Goal: Task Accomplishment & Management: Complete application form

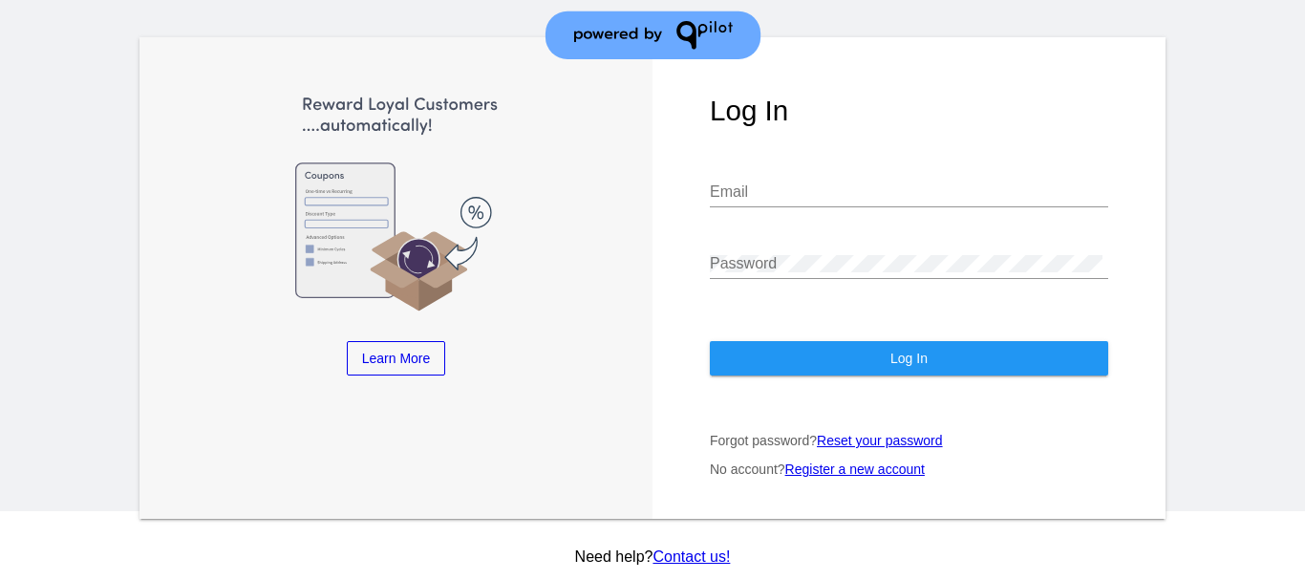
scroll to position [70, 0]
click at [847, 470] on link "Register a new account" at bounding box center [855, 468] width 140 height 15
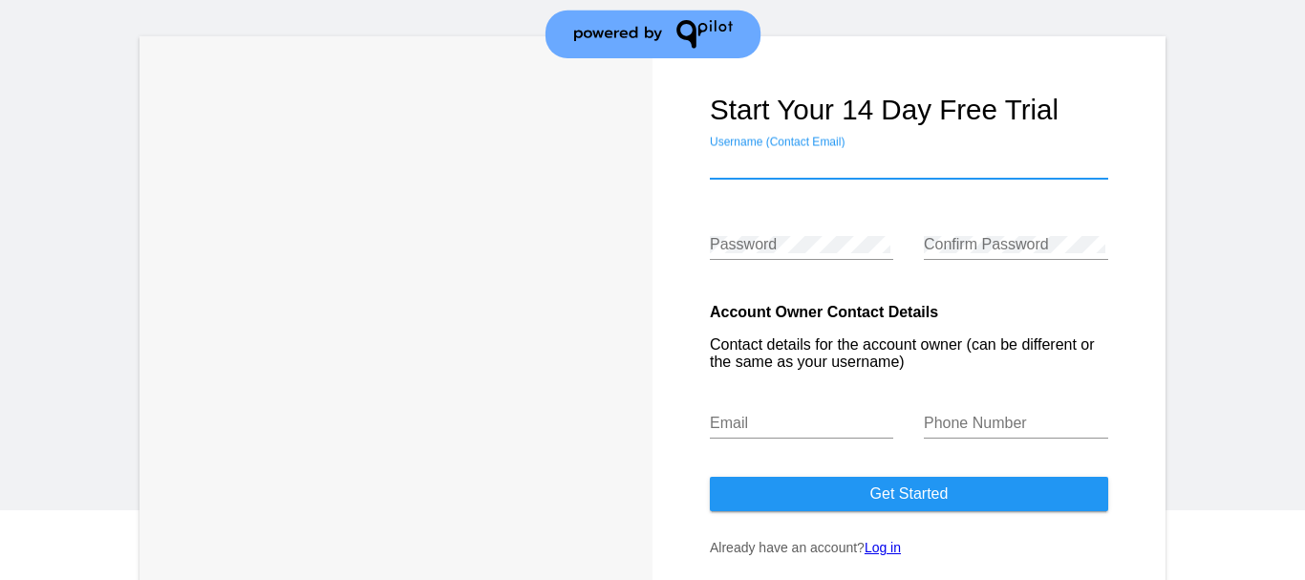
click at [833, 161] on input "Username (Contact Email)" at bounding box center [909, 163] width 398 height 17
type input "[EMAIL_ADDRESS][DOMAIN_NAME]"
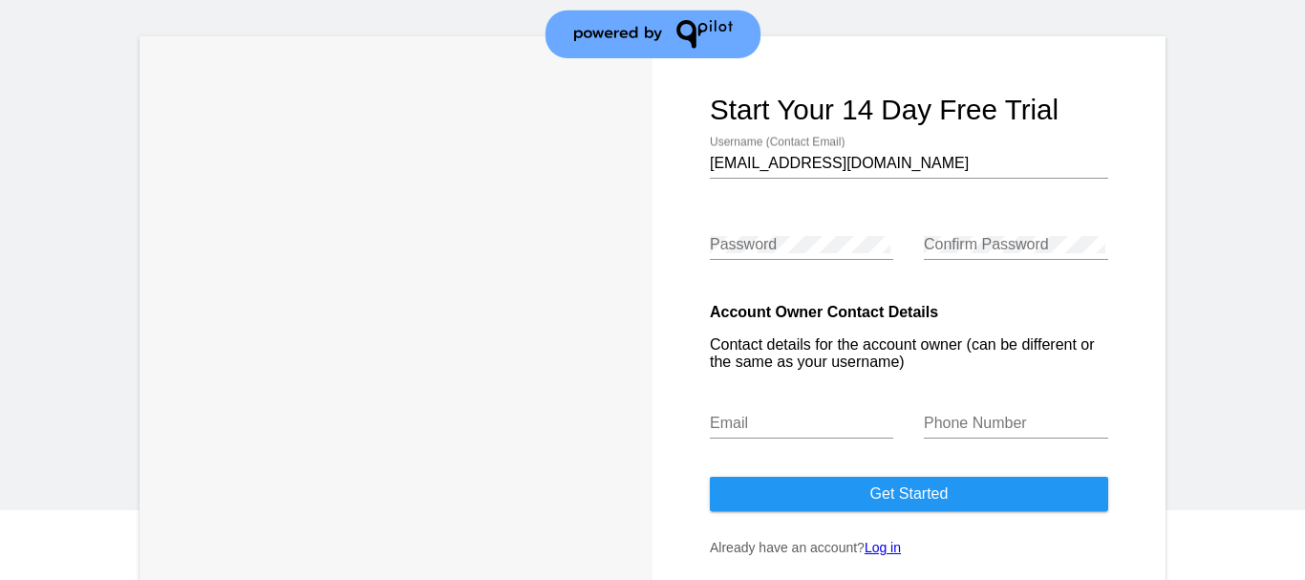
click at [786, 260] on div "Password" at bounding box center [802, 248] width 184 height 62
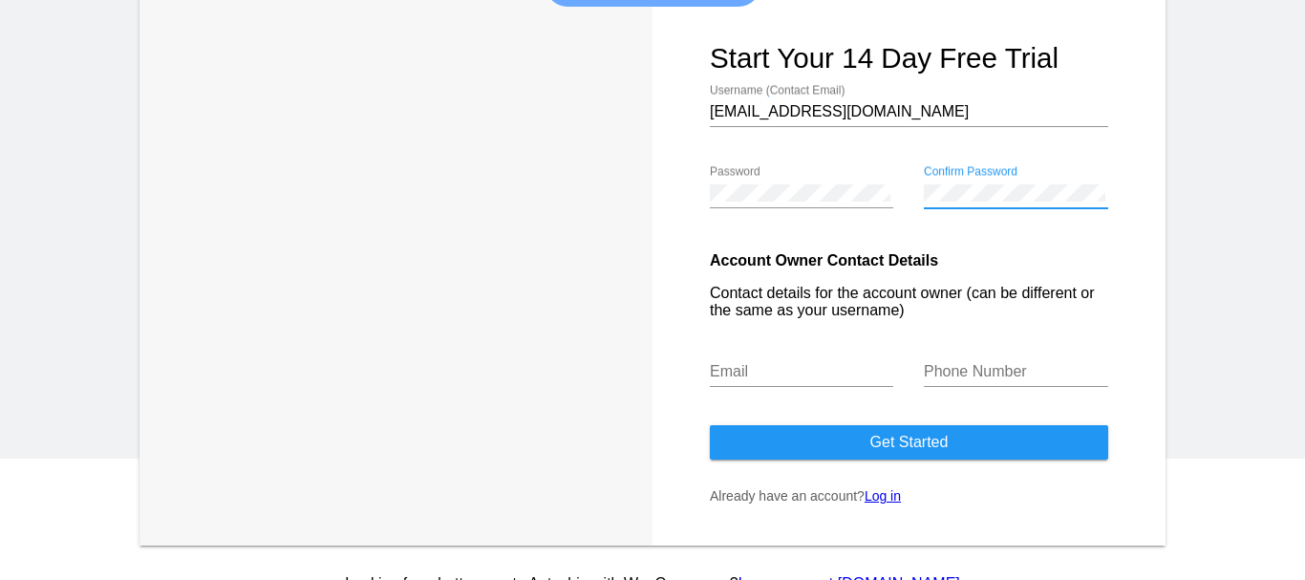
scroll to position [149, 0]
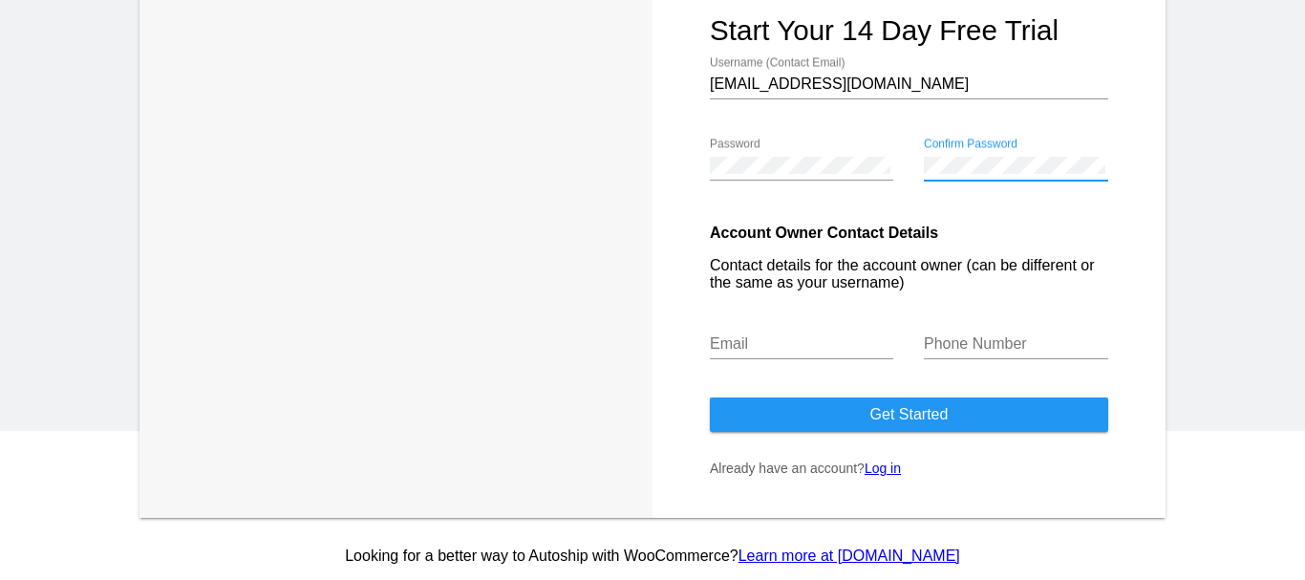
click at [773, 333] on div "Email" at bounding box center [802, 337] width 184 height 43
click at [771, 347] on input "Email" at bounding box center [802, 343] width 184 height 17
type input "[EMAIL_ADDRESS][DOMAIN_NAME]"
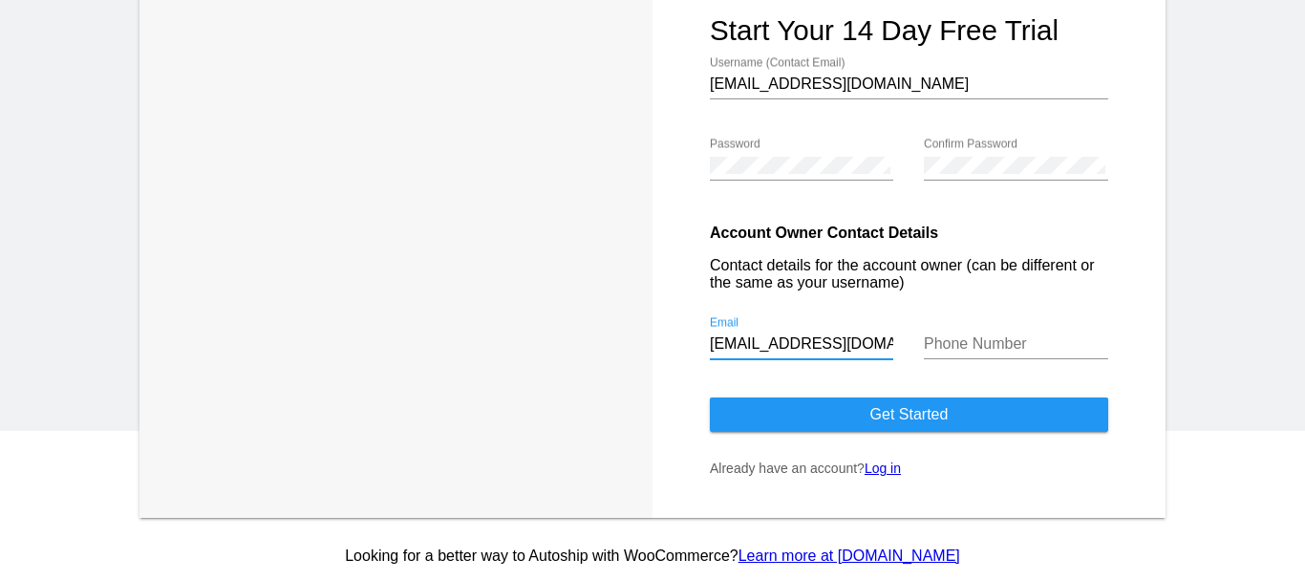
click at [1102, 329] on form "Start your 14 day free trial hello@bluebellsforage.co.uk Username (Contact Emai…" at bounding box center [909, 237] width 513 height 561
click at [956, 408] on button "Get started" at bounding box center [909, 414] width 398 height 34
click at [979, 337] on input "Phone Number" at bounding box center [1016, 343] width 184 height 17
type input "07825874265"
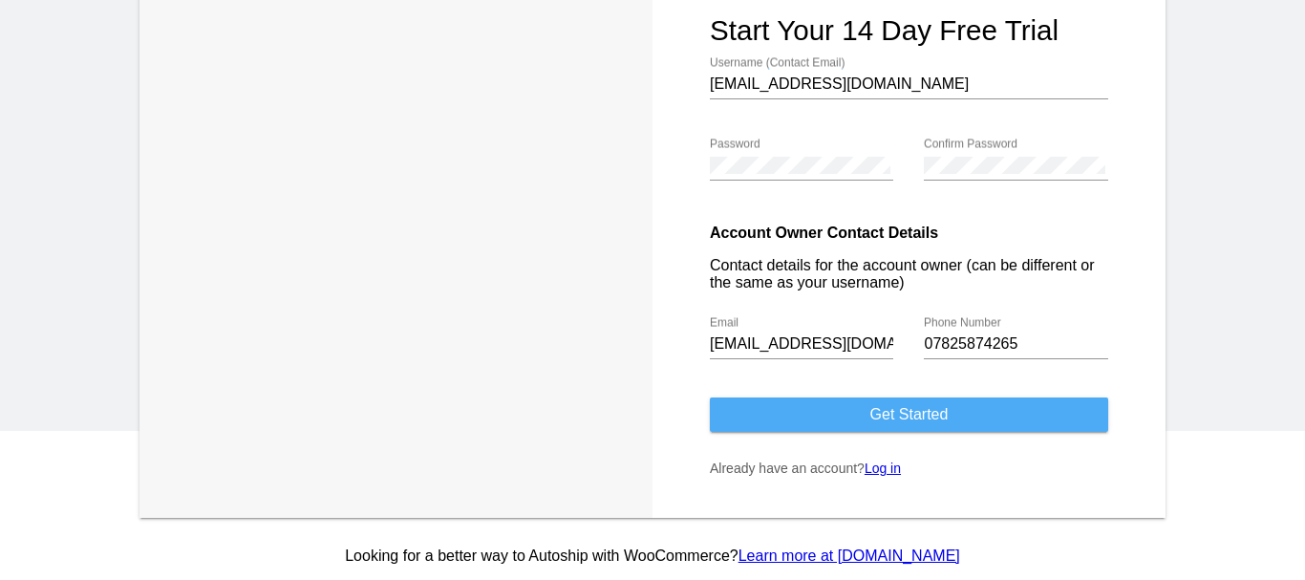
click at [942, 405] on button "Get started" at bounding box center [909, 414] width 398 height 34
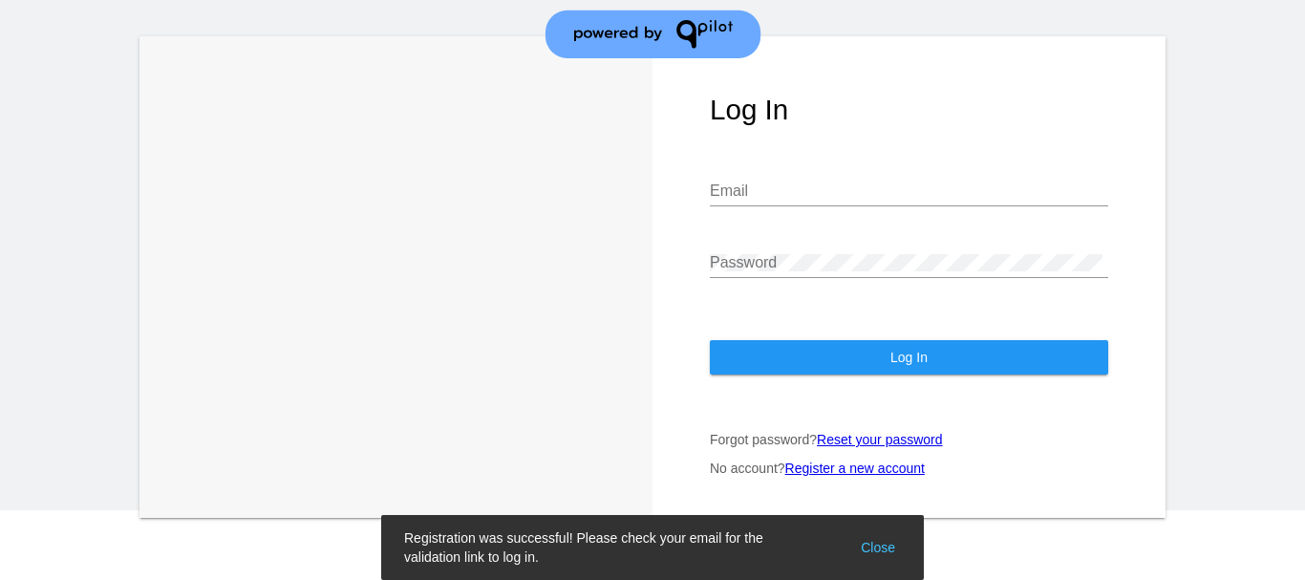
scroll to position [70, 0]
type input "hello@bluebellsforage.co.uk"
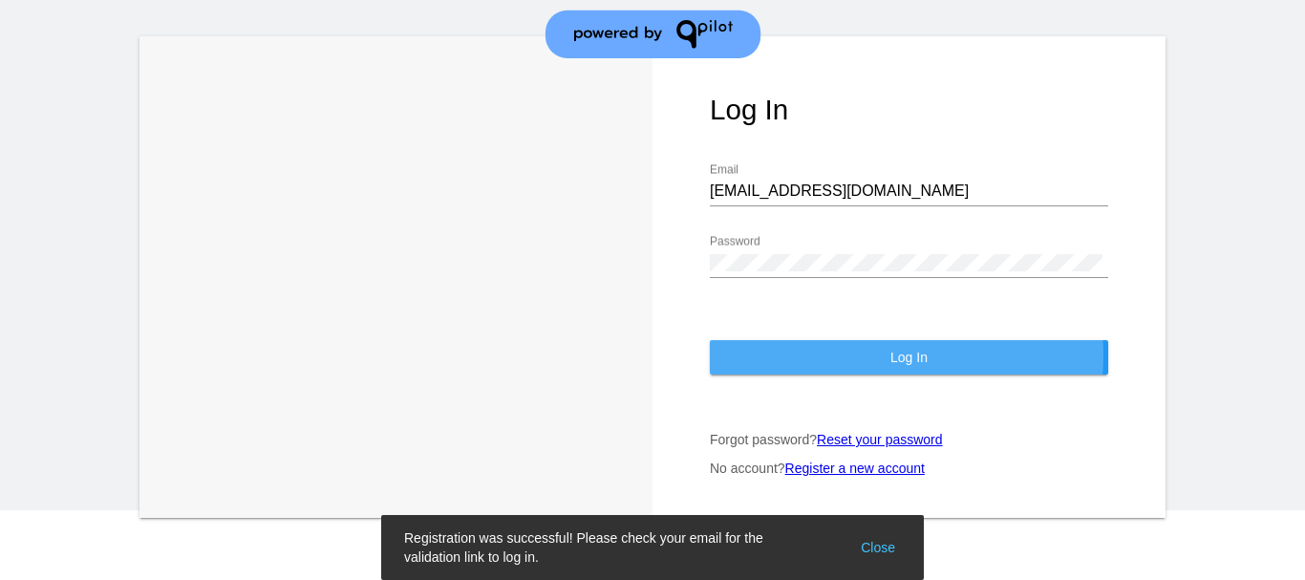
click at [891, 355] on span "Log In" at bounding box center [909, 357] width 37 height 15
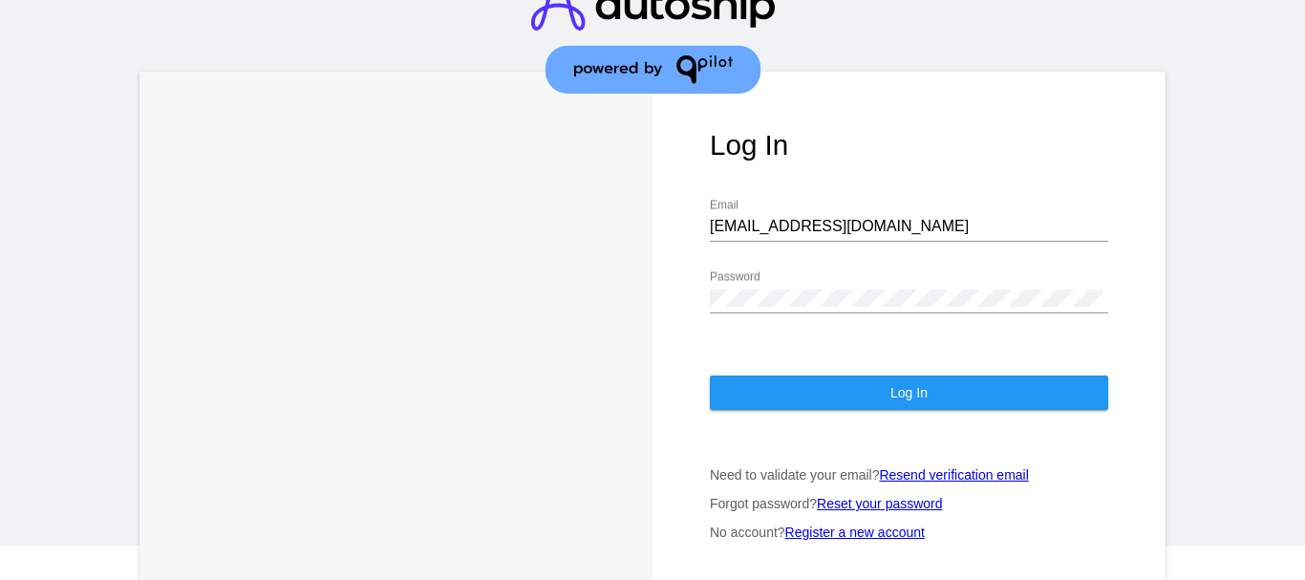
scroll to position [0, 0]
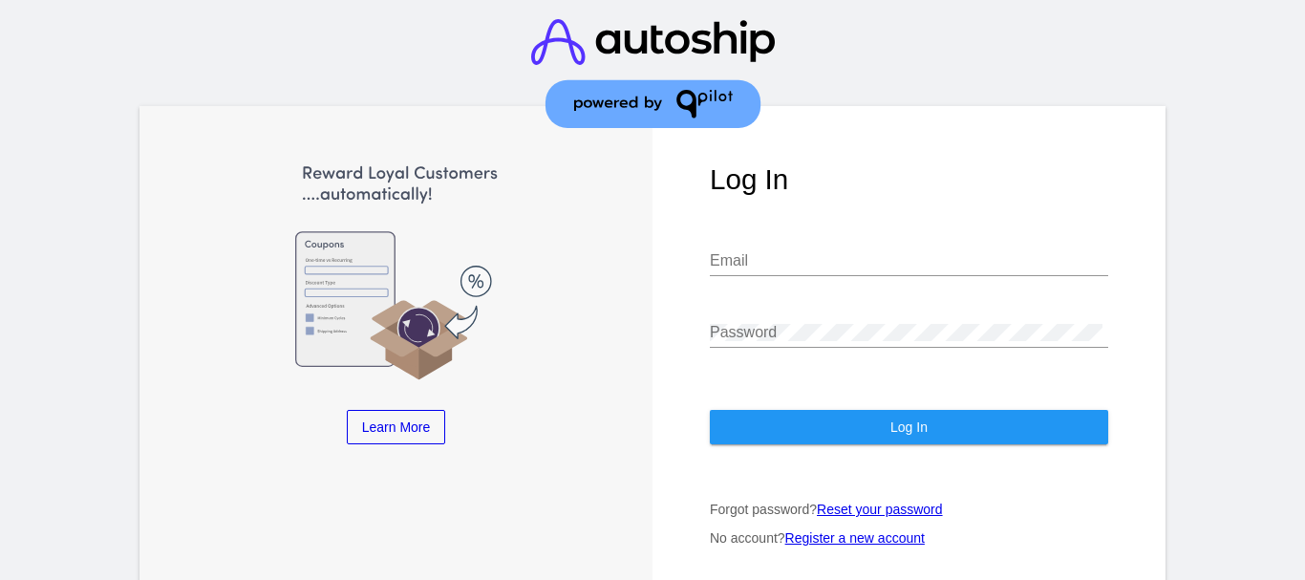
type input "[EMAIL_ADDRESS][DOMAIN_NAME]"
click at [851, 425] on button "Log In" at bounding box center [909, 427] width 398 height 34
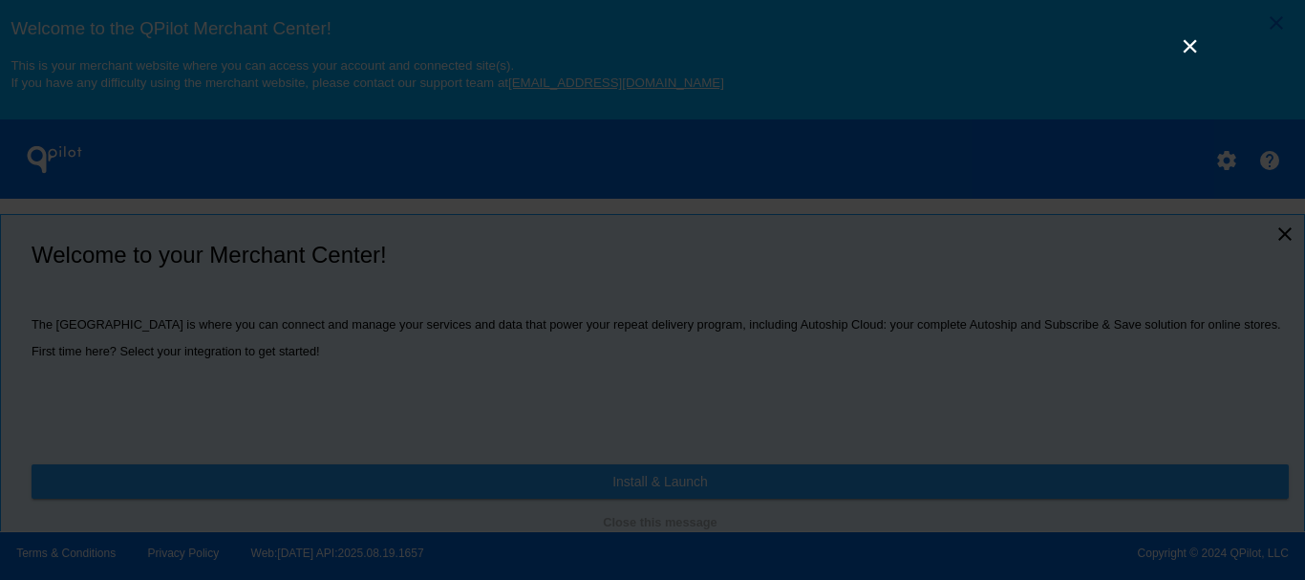
click at [1191, 50] on link "×" at bounding box center [1190, 45] width 23 height 23
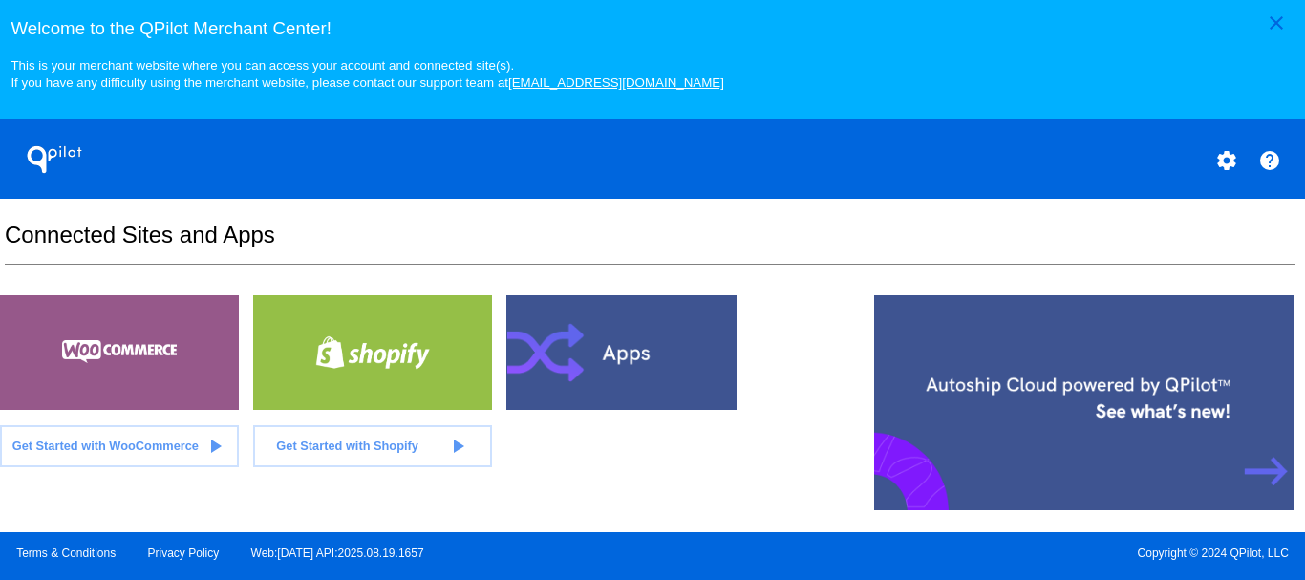
scroll to position [478, 0]
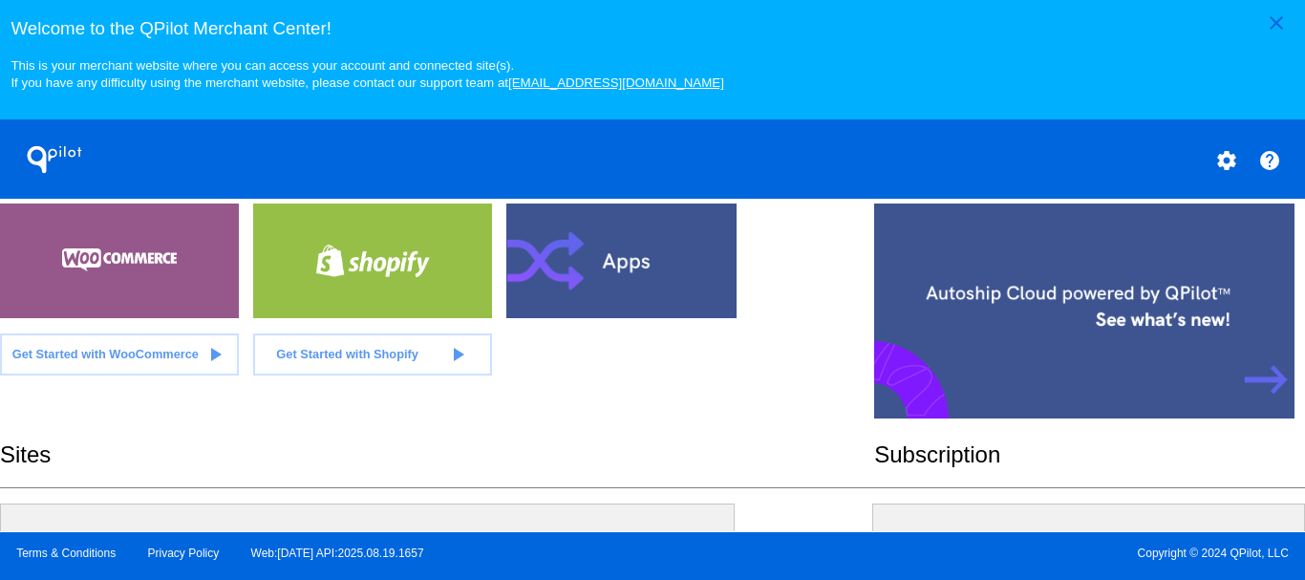
click at [197, 248] on div at bounding box center [119, 261] width 239 height 115
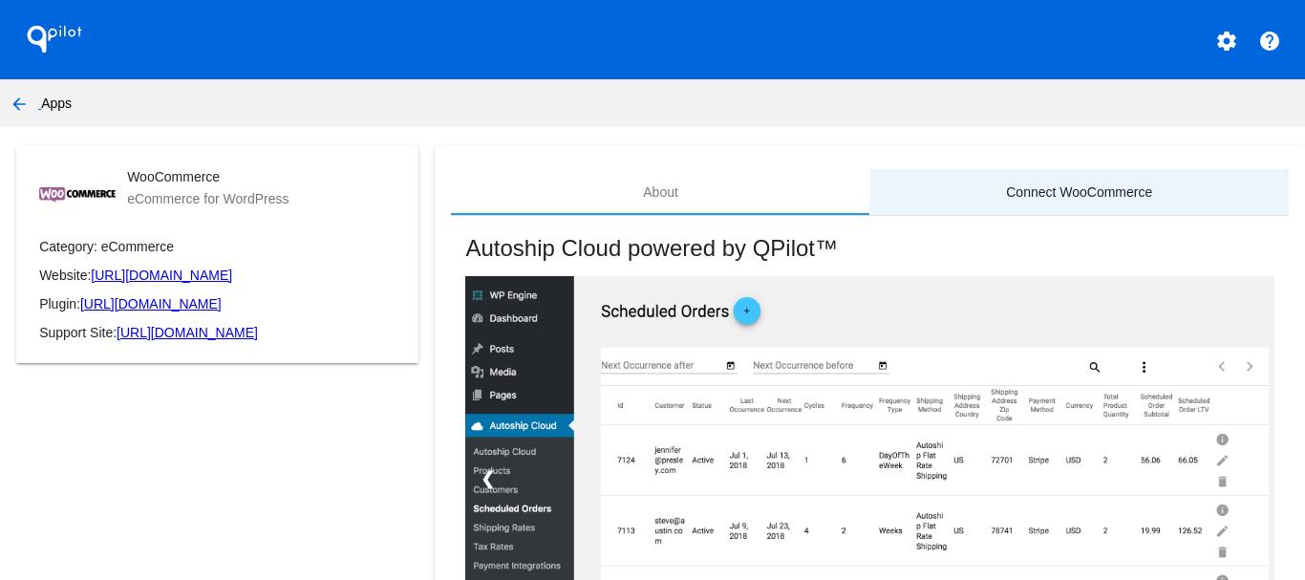
click at [1093, 188] on div "Connect WooCommerce" at bounding box center [1079, 191] width 146 height 15
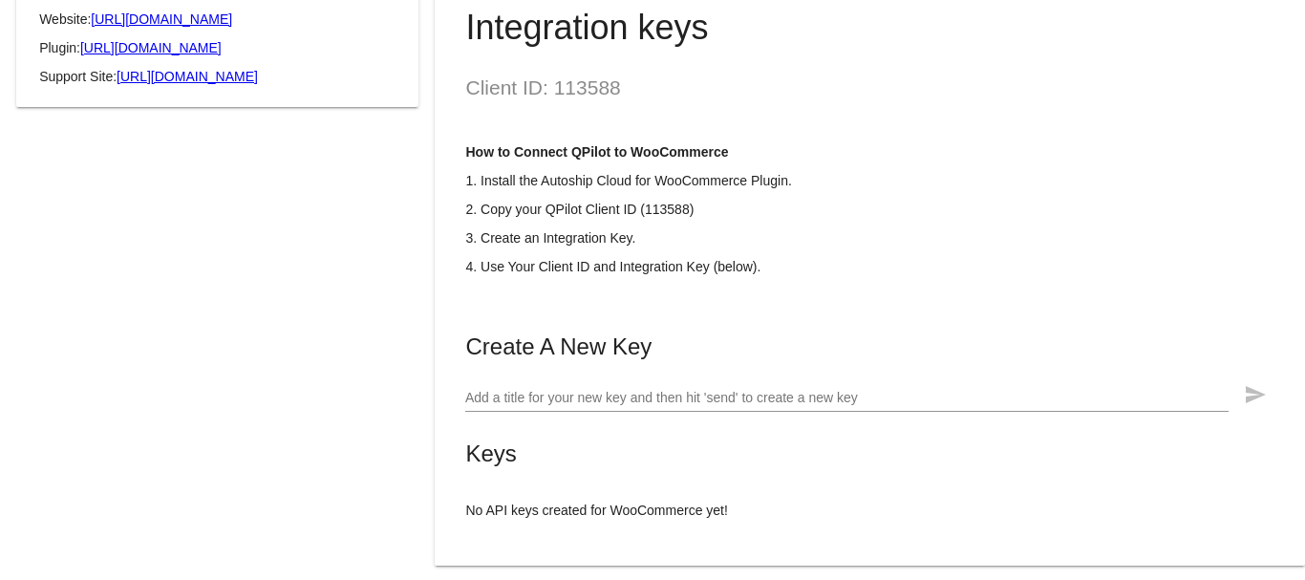
scroll to position [284, 0]
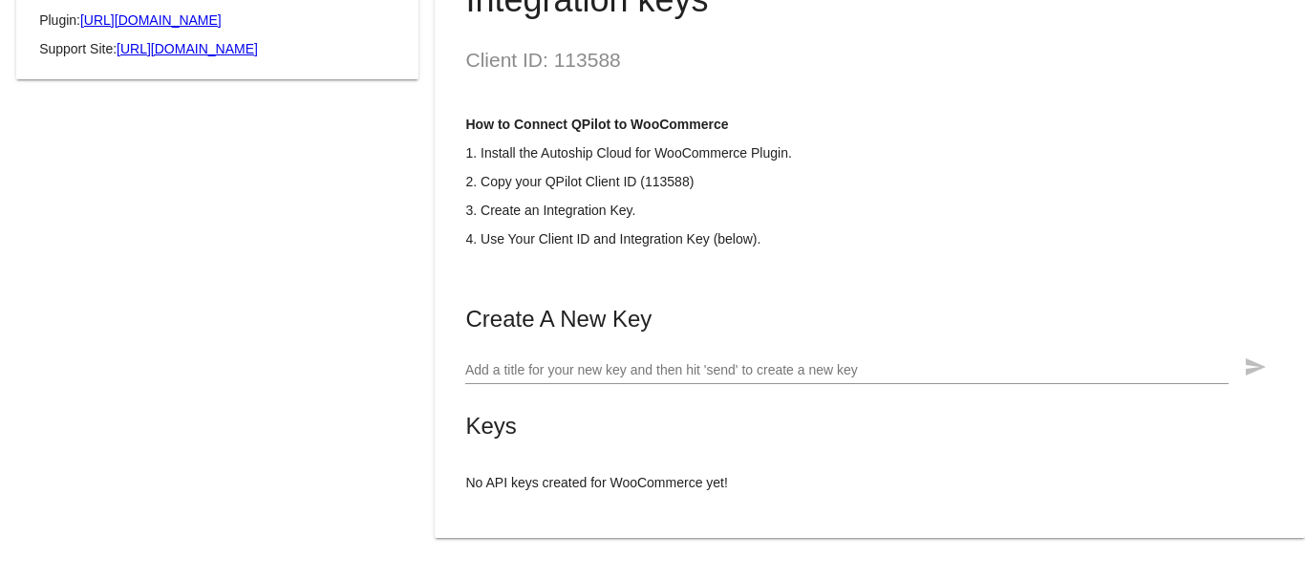
click at [660, 179] on p "2. Copy your QPilot Client ID (113588)" at bounding box center [869, 181] width 808 height 15
copy p "113588"
click at [741, 348] on div "Add a title for your new key and then hit 'send' to create a new key" at bounding box center [846, 365] width 763 height 37
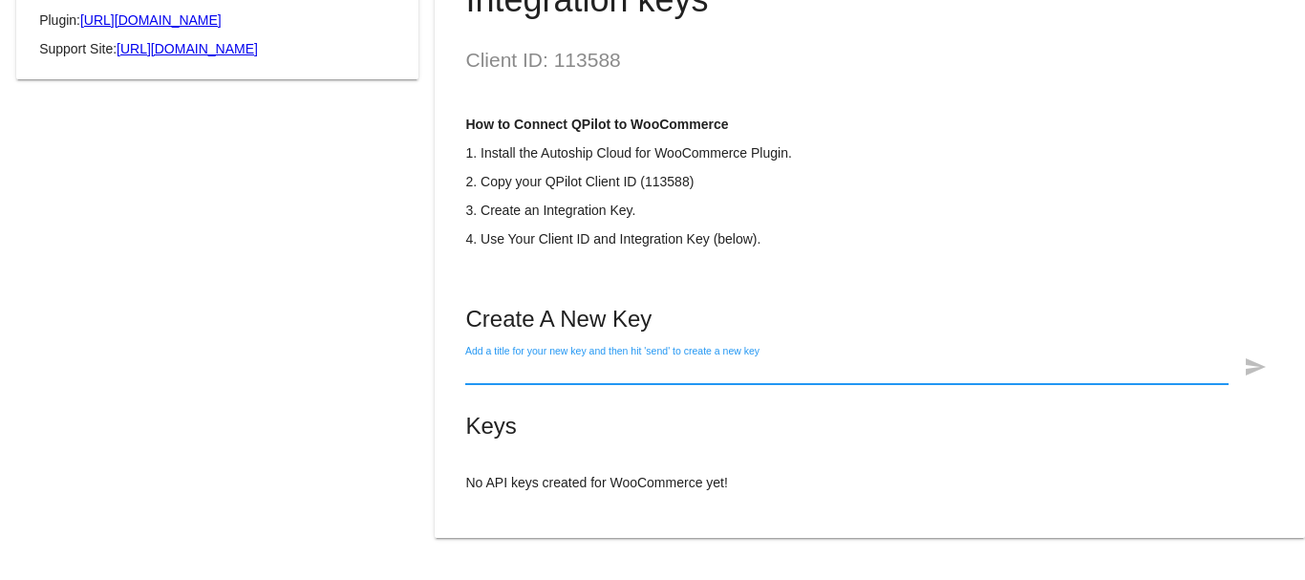
click at [725, 374] on input "Add a title for your new key and then hit 'send' to create a new key" at bounding box center [846, 370] width 763 height 15
type input "sub"
click button "send" at bounding box center [1255, 366] width 38 height 38
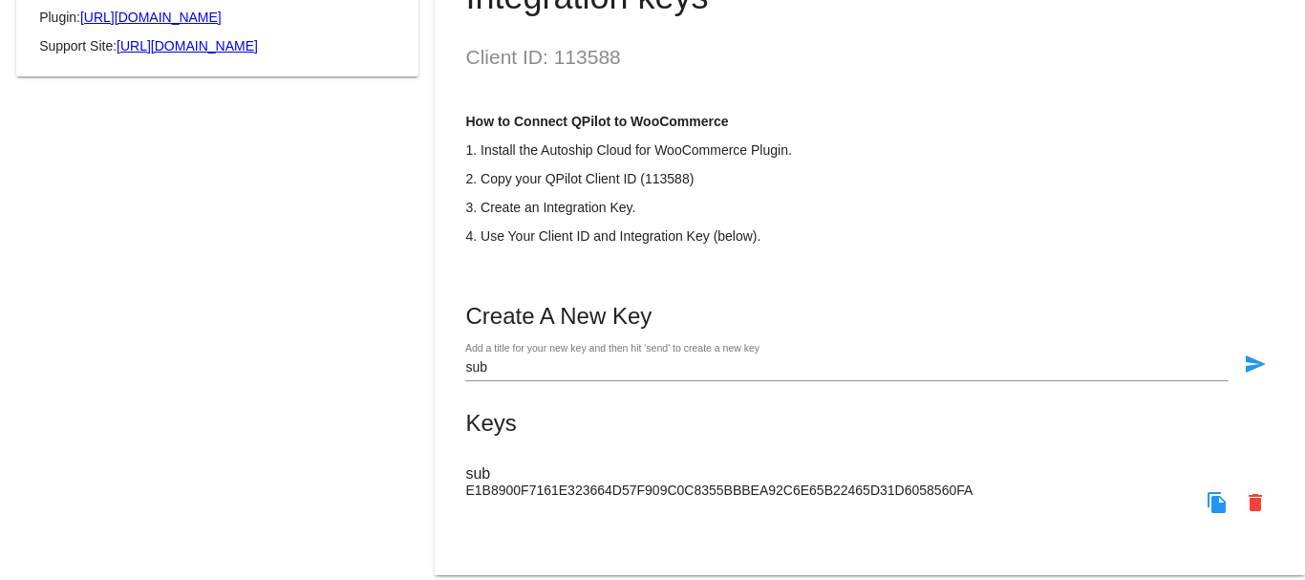
scroll to position [324, 0]
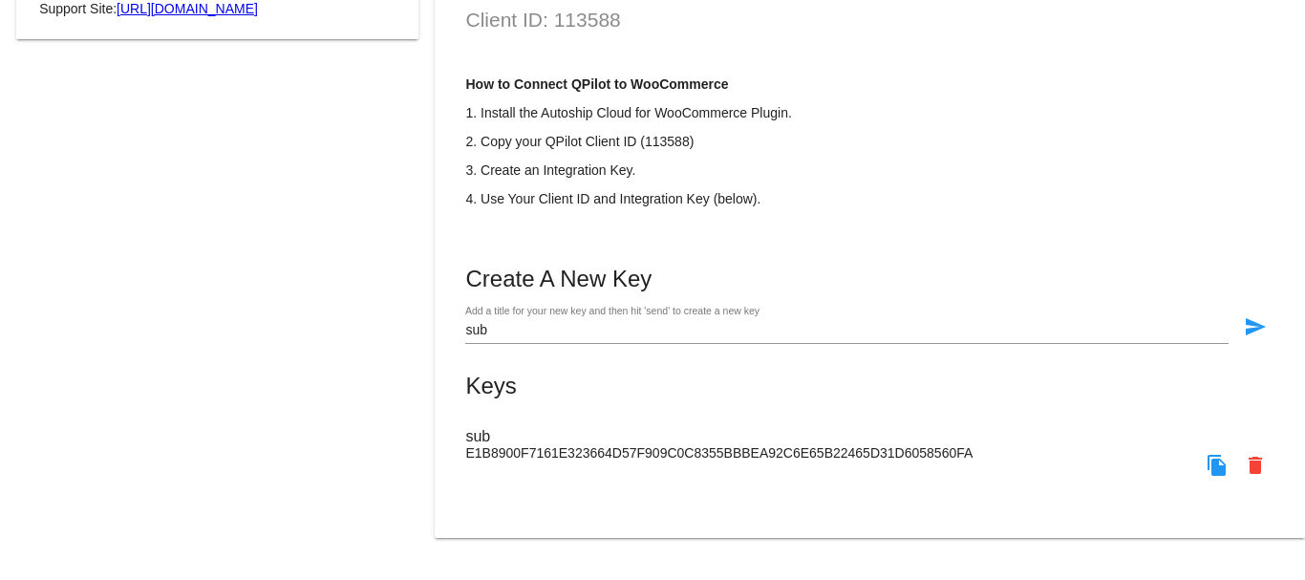
click at [685, 449] on span "E1B8900F7161E323664D57F909C0C8355BBBEA92C6E65B22465D31D6058560FA" at bounding box center [718, 452] width 507 height 15
copy span "E1B8900F7161E323664D57F909C0C8355BBBEA92C6E65B22465D31D6058560FA"
click at [1165, 235] on mat-card-content "Client ID: 113588 How to Connect QPilot to WooCommerce 1. Install the Autoship …" at bounding box center [869, 250] width 808 height 482
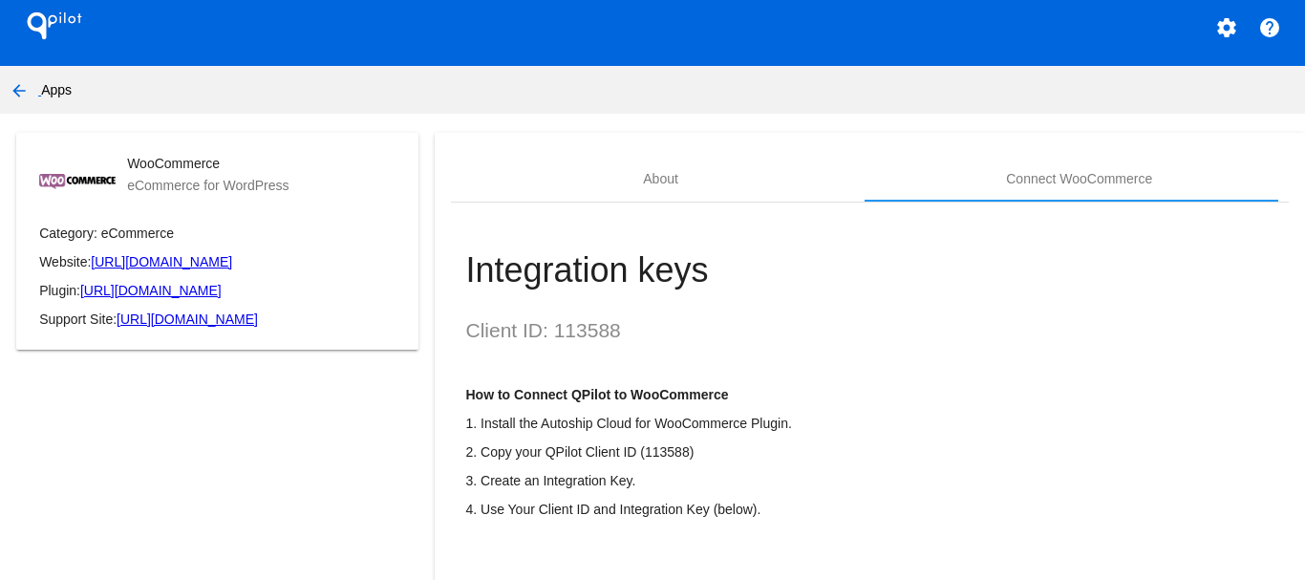
scroll to position [0, 0]
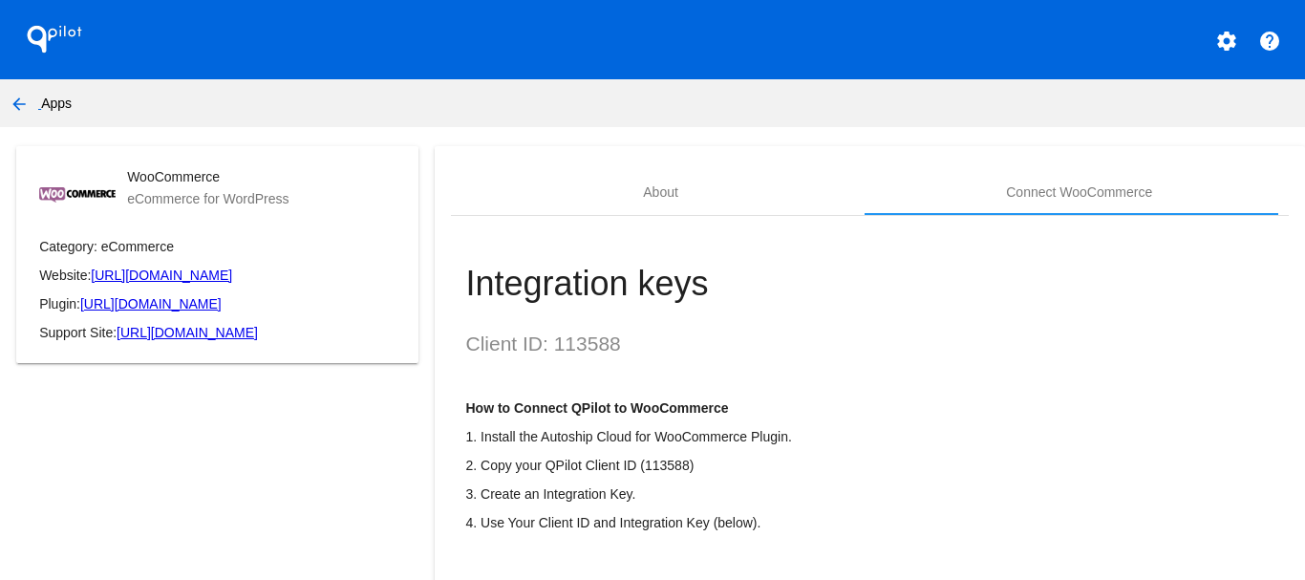
click at [1215, 41] on mat-icon "settings" at bounding box center [1226, 41] width 23 height 23
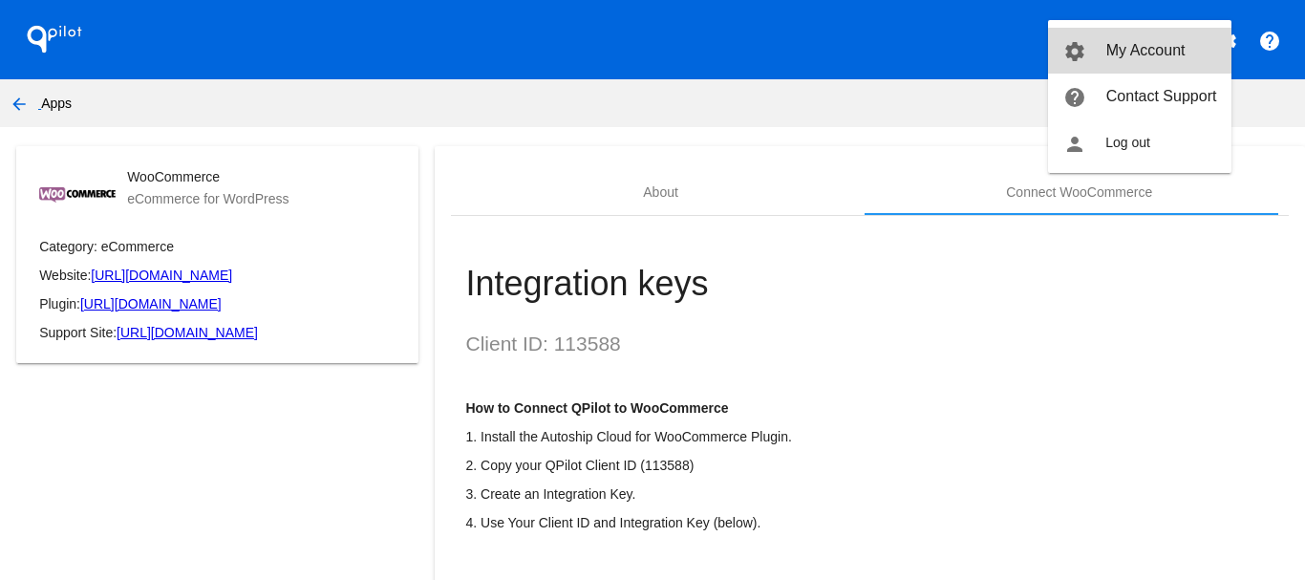
click at [1151, 54] on span "My Account" at bounding box center [1145, 50] width 79 height 16
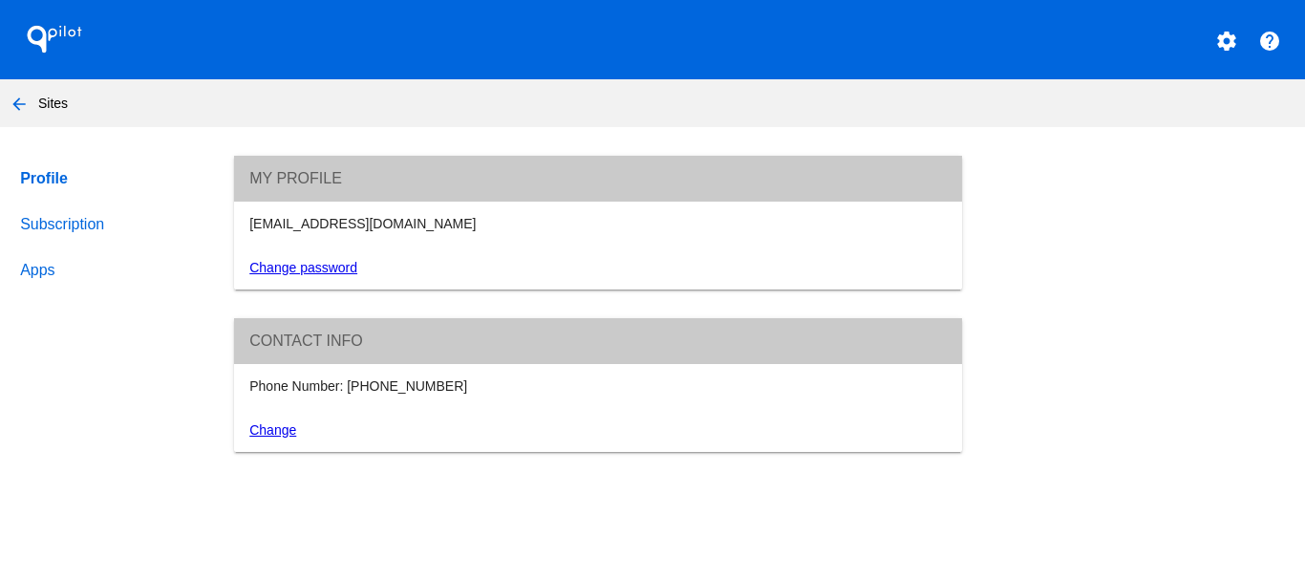
click at [311, 232] on div "hello@bluebellsforage.co.uk" at bounding box center [598, 224] width 729 height 44
click at [69, 221] on link "Subscription" at bounding box center [108, 225] width 184 height 46
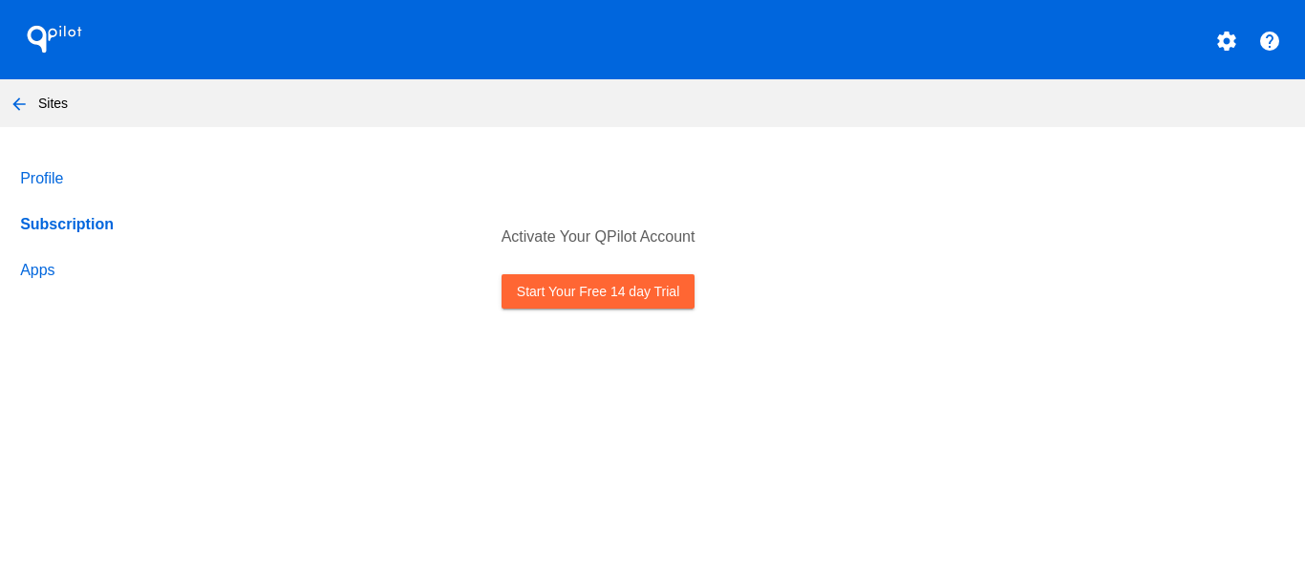
click at [51, 277] on link "Apps" at bounding box center [108, 270] width 184 height 46
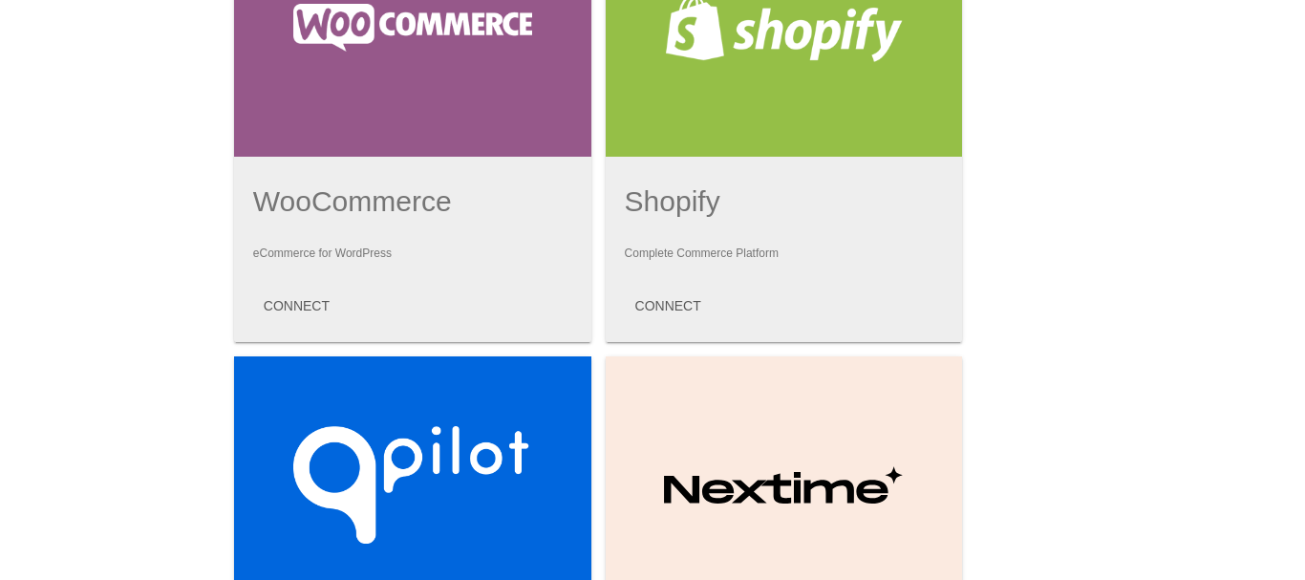
scroll to position [250, 0]
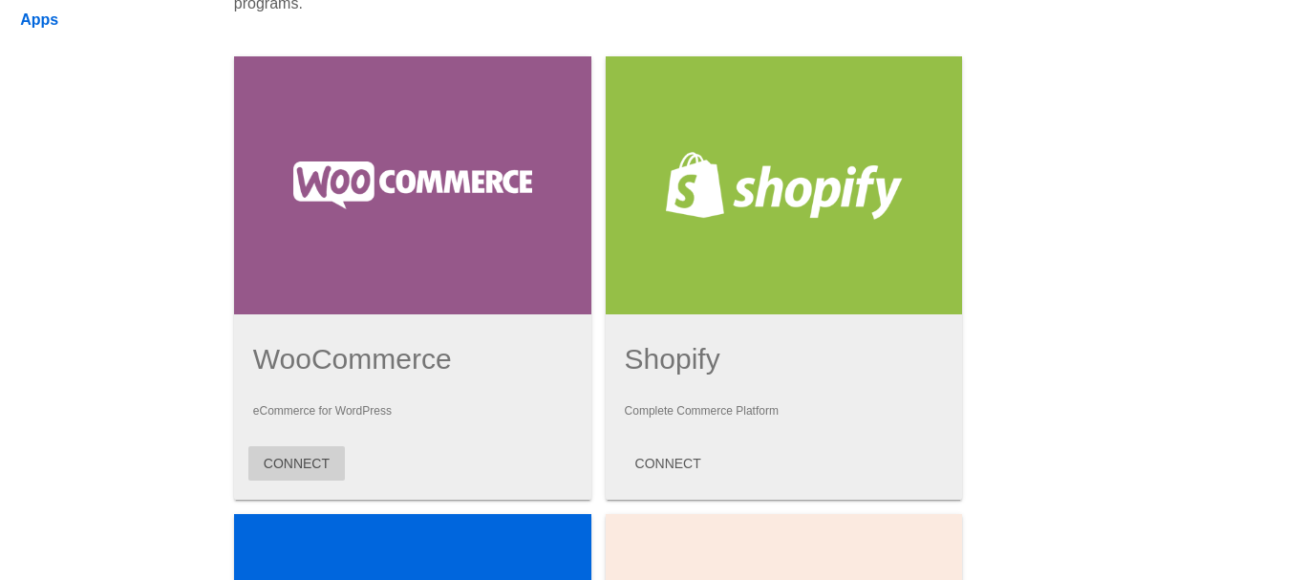
click at [297, 468] on span "CONNECT" at bounding box center [297, 463] width 66 height 15
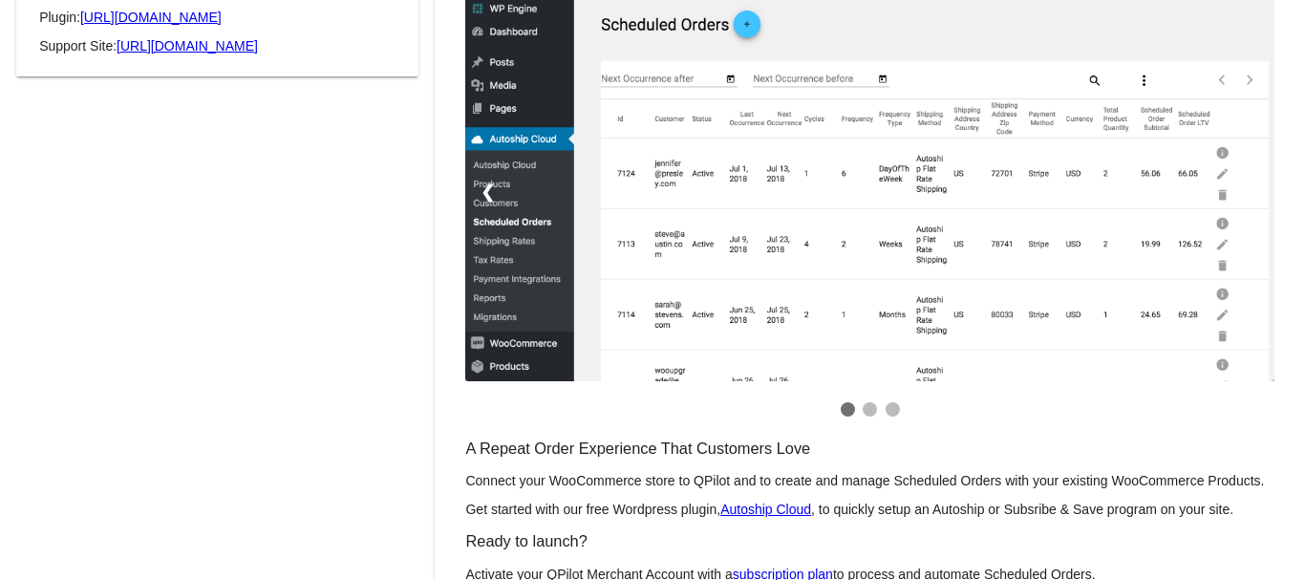
scroll to position [374, 0]
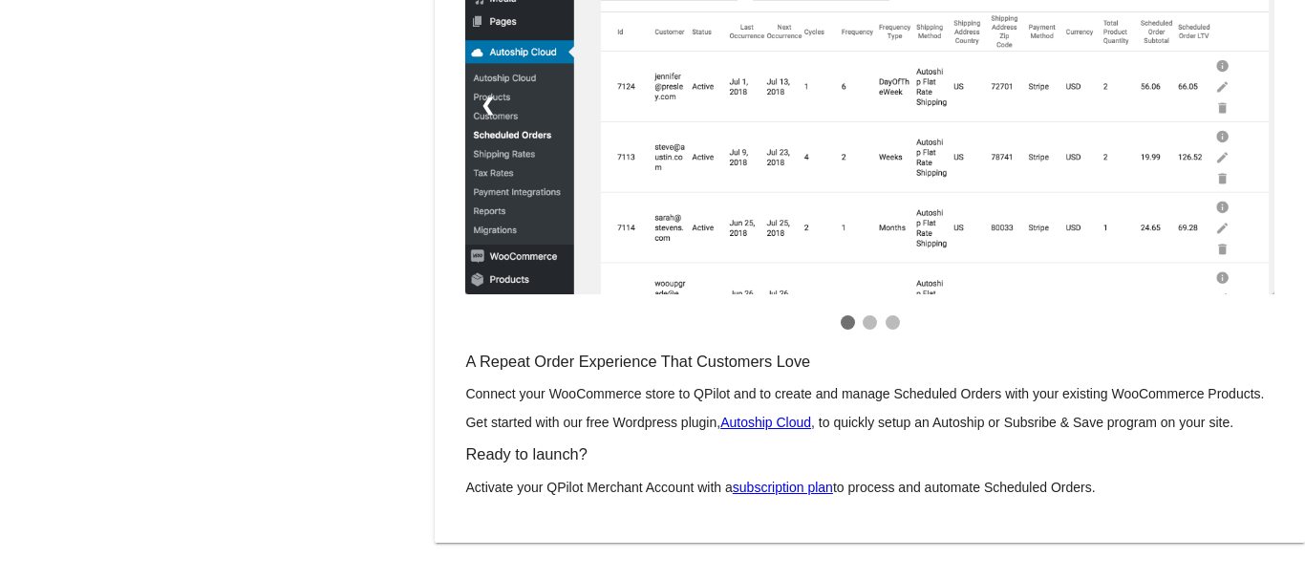
click at [763, 483] on link "subscription plan" at bounding box center [783, 487] width 100 height 15
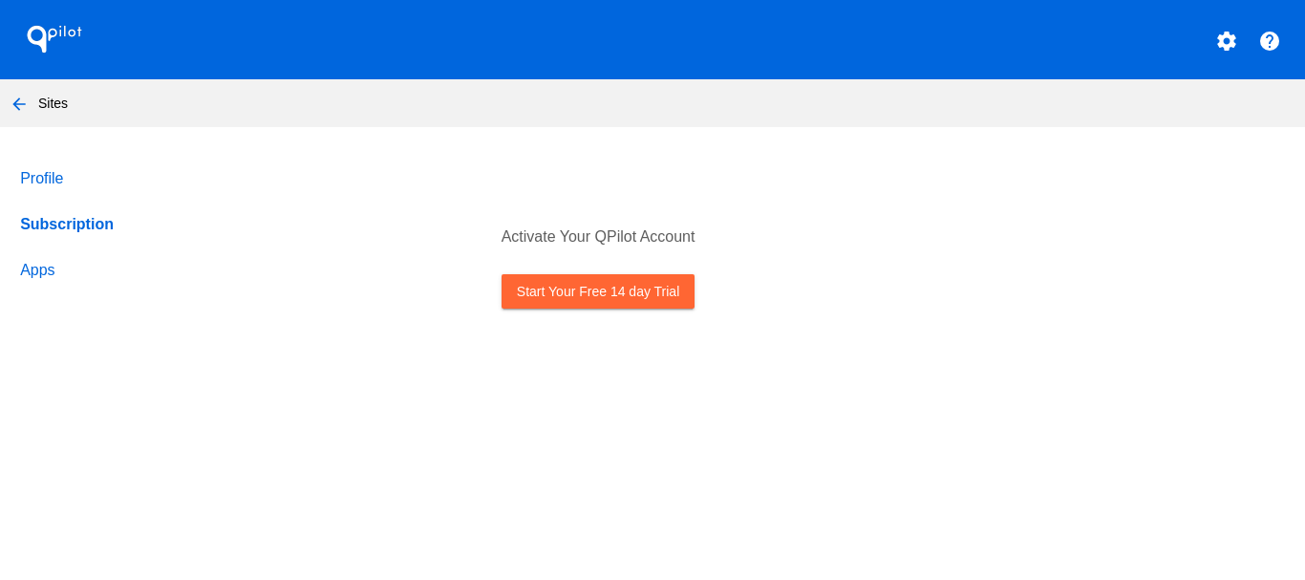
click at [610, 290] on link "Start Your Free 14 day Trial" at bounding box center [598, 291] width 193 height 34
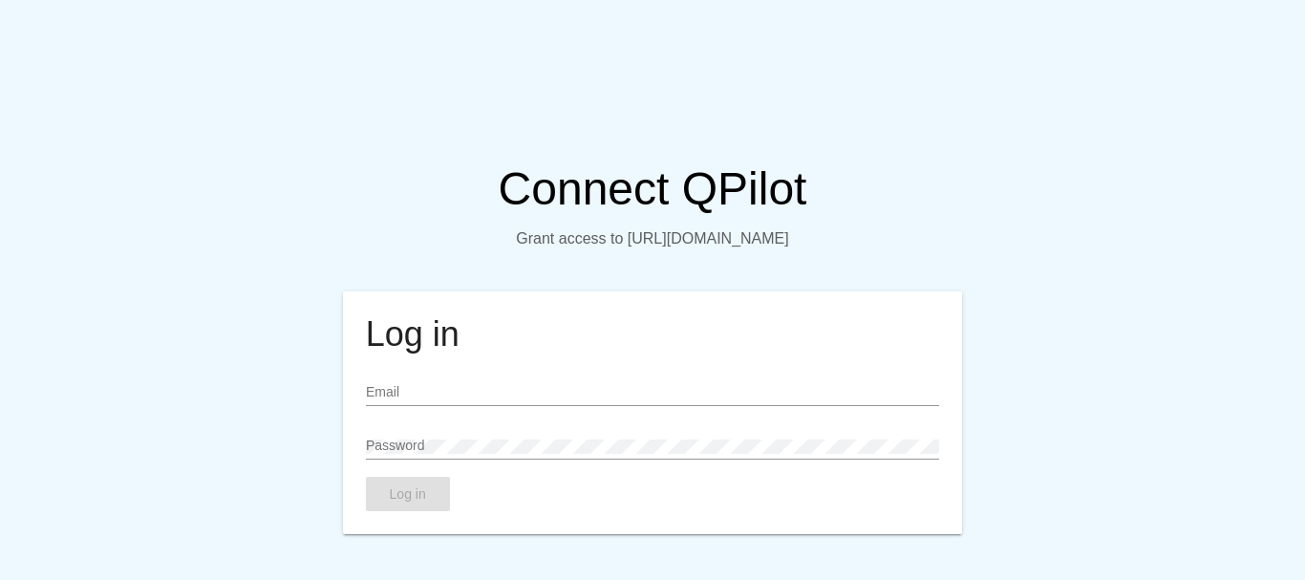
type input "[EMAIL_ADDRESS][DOMAIN_NAME]"
click at [413, 502] on span "Log in" at bounding box center [408, 493] width 36 height 15
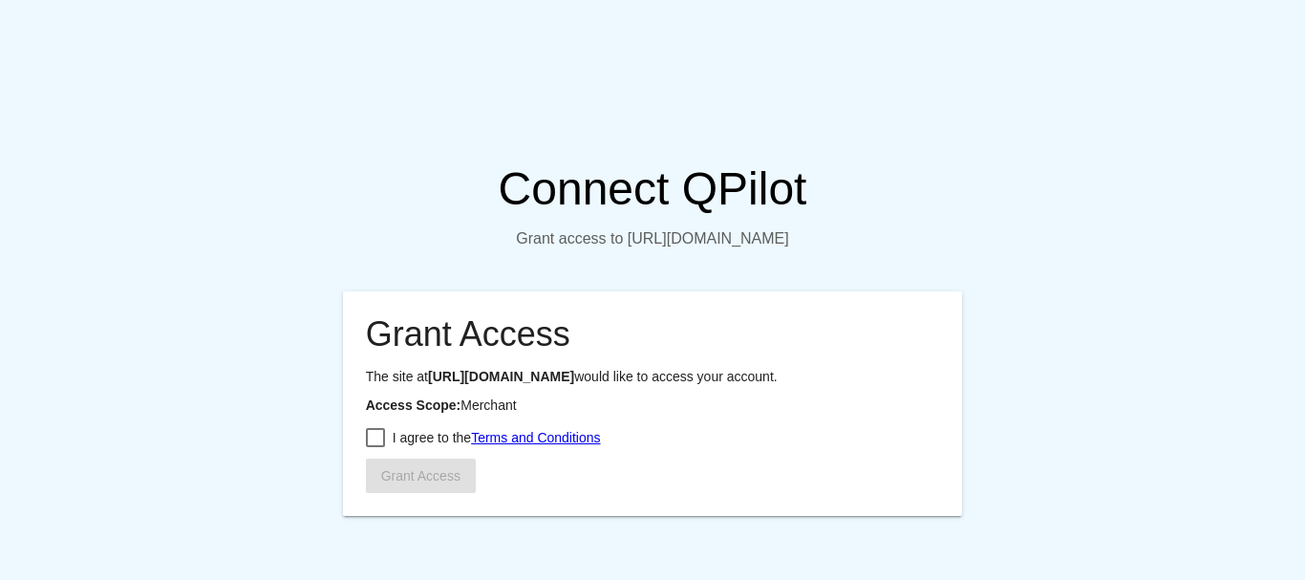
click at [375, 447] on div at bounding box center [375, 437] width 19 height 19
click at [375, 448] on input "I agree to the Terms and Conditions" at bounding box center [375, 447] width 1 height 1
checkbox input "true"
click at [411, 483] on span "Grant Access" at bounding box center [420, 475] width 79 height 15
